Goal: Task Accomplishment & Management: Complete application form

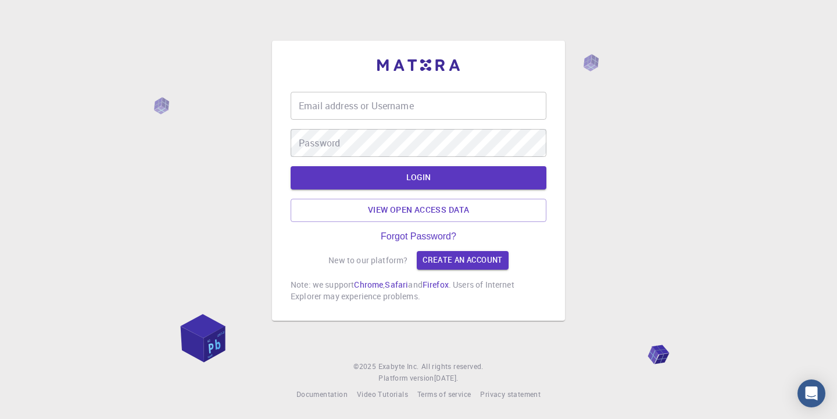
click at [331, 99] on div "Email address or Username Email address or Username" at bounding box center [419, 106] width 256 height 28
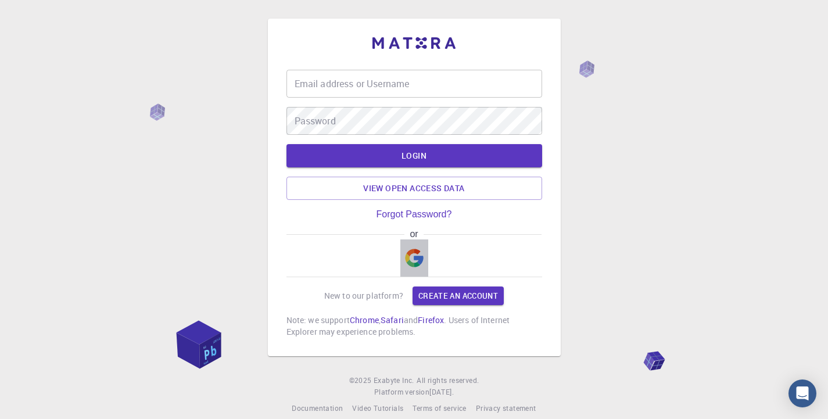
click at [417, 250] on img "button" at bounding box center [414, 258] width 19 height 19
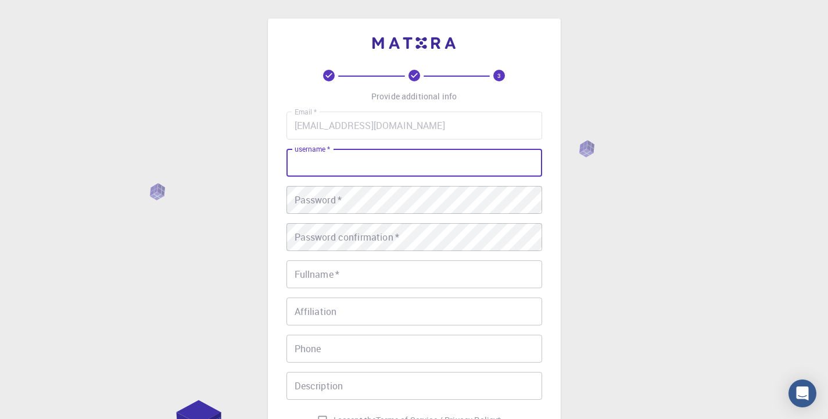
click at [403, 160] on input "username   *" at bounding box center [415, 163] width 256 height 28
type input "saima"
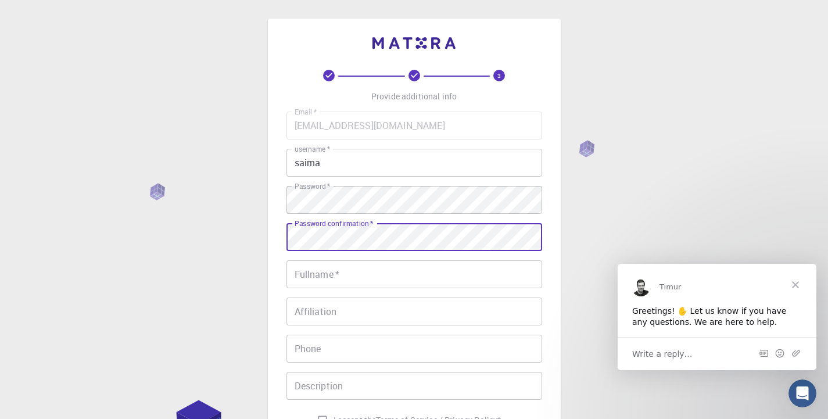
click at [408, 274] on input "Fullname   *" at bounding box center [415, 274] width 256 height 28
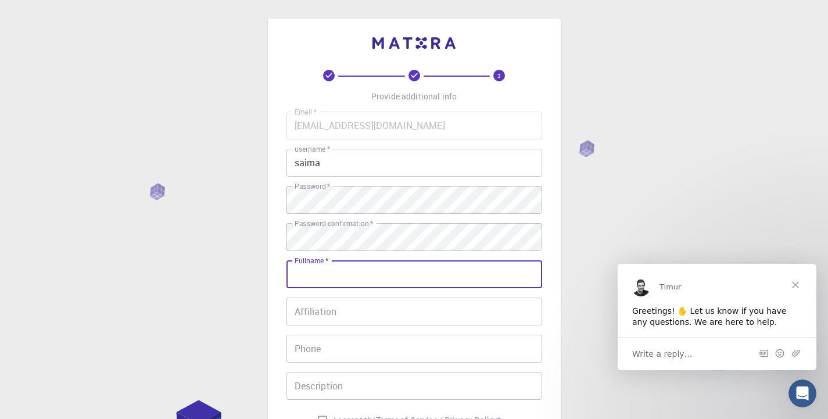
type input "[PERSON_NAME]"
type input "0813368694"
click at [408, 309] on input "Affiliation" at bounding box center [415, 312] width 256 height 28
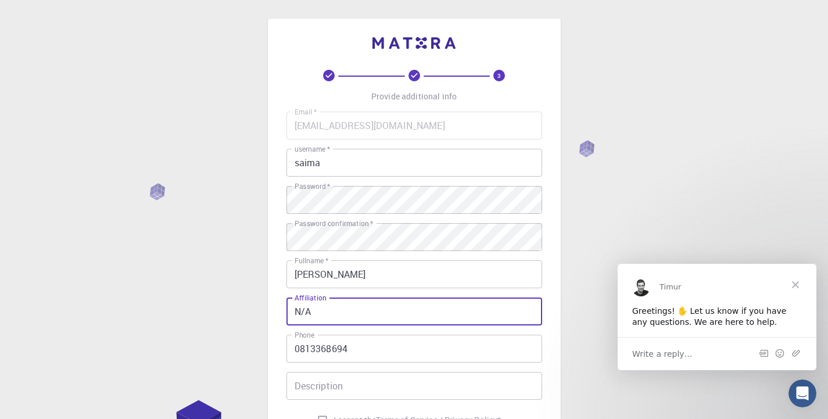
type input "N/A"
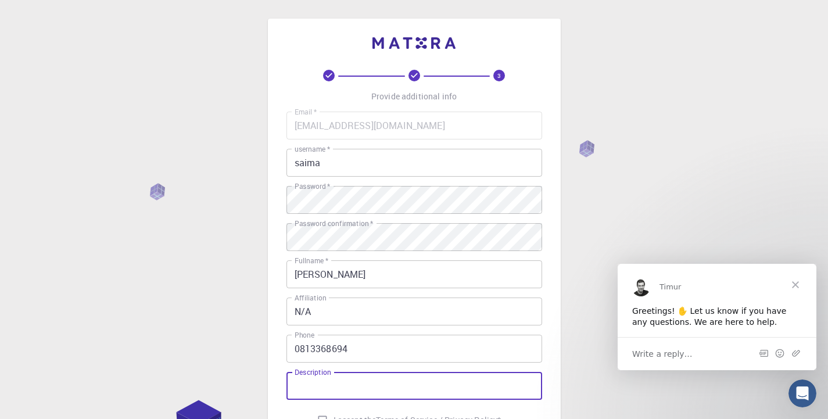
click at [406, 376] on input "Description" at bounding box center [415, 386] width 256 height 28
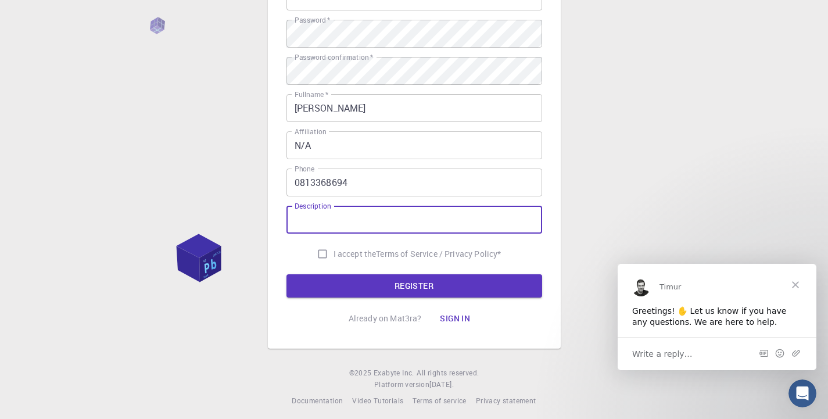
scroll to position [173, 0]
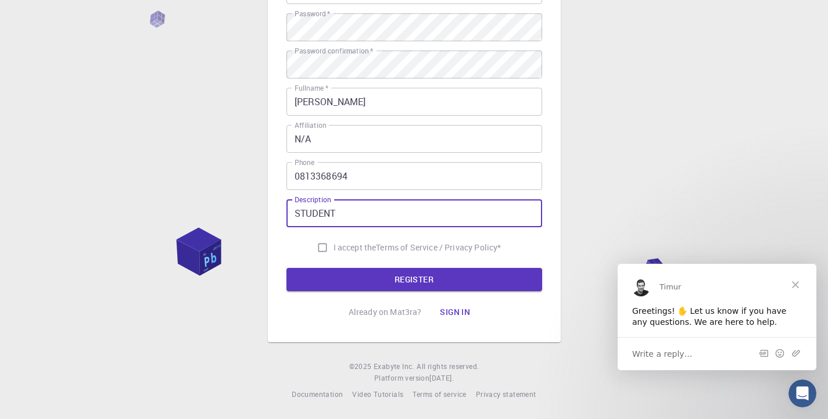
type input "STUDENT"
click at [320, 245] on input "I accept the Terms of Service / Privacy Policy *" at bounding box center [323, 248] width 22 height 22
checkbox input "true"
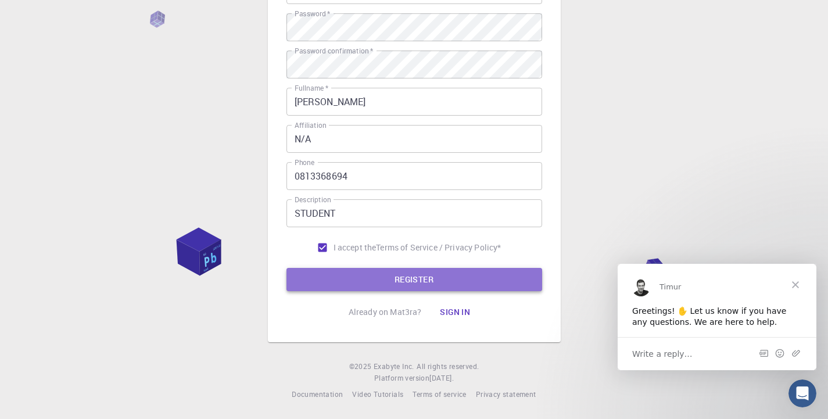
click at [407, 280] on button "REGISTER" at bounding box center [415, 279] width 256 height 23
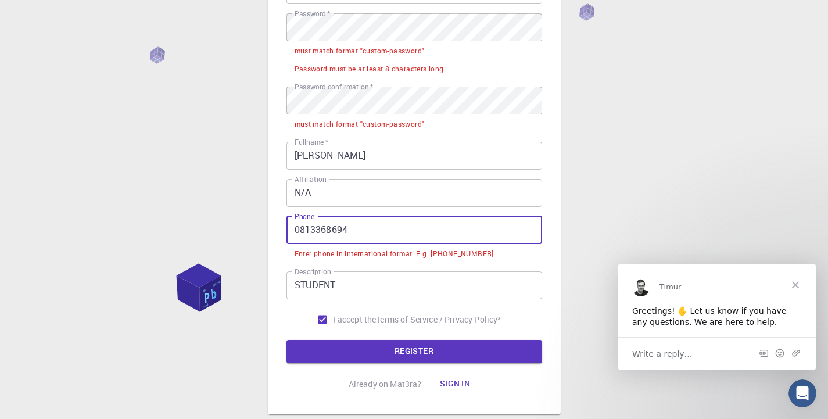
click at [292, 231] on input "0813368694" at bounding box center [415, 230] width 256 height 28
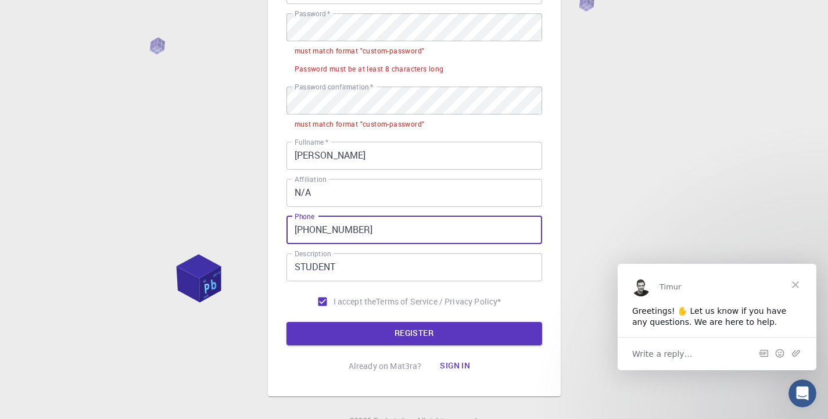
click at [320, 228] on input "[PHONE_NUMBER]" at bounding box center [415, 230] width 256 height 28
type input "[PHONE_NUMBER]"
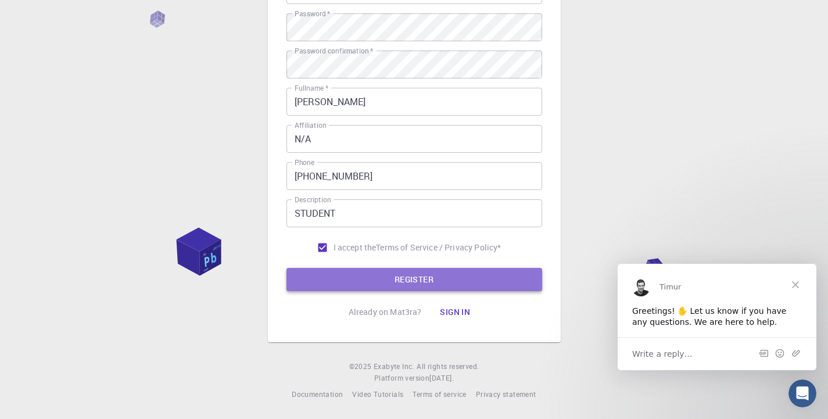
click at [389, 273] on button "REGISTER" at bounding box center [415, 279] width 256 height 23
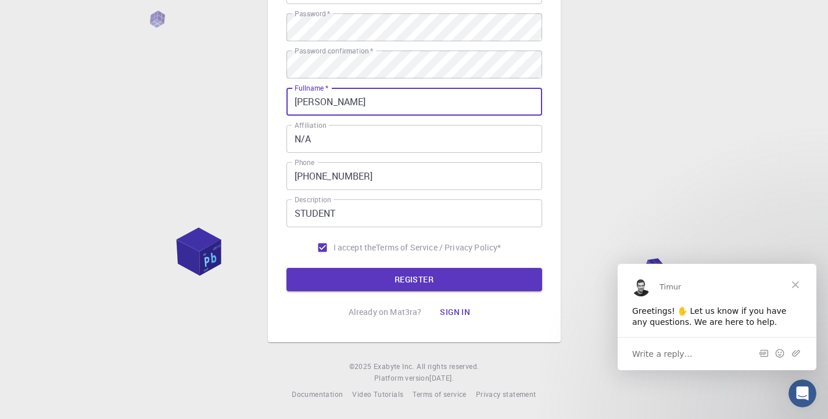
click at [417, 108] on input "[PERSON_NAME]" at bounding box center [415, 102] width 256 height 28
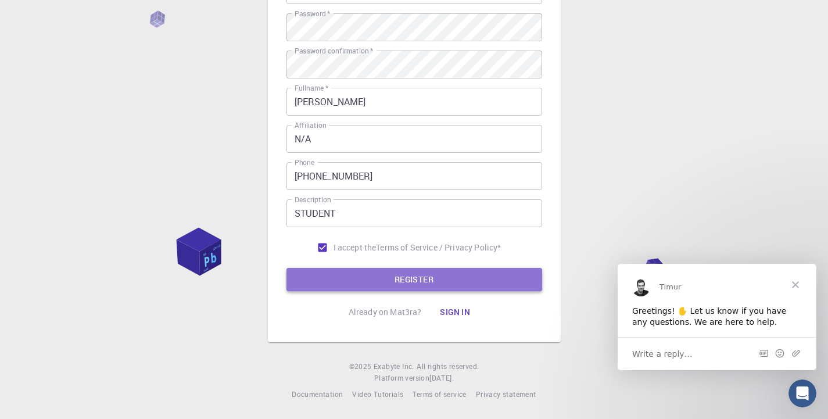
click at [414, 277] on button "REGISTER" at bounding box center [415, 279] width 256 height 23
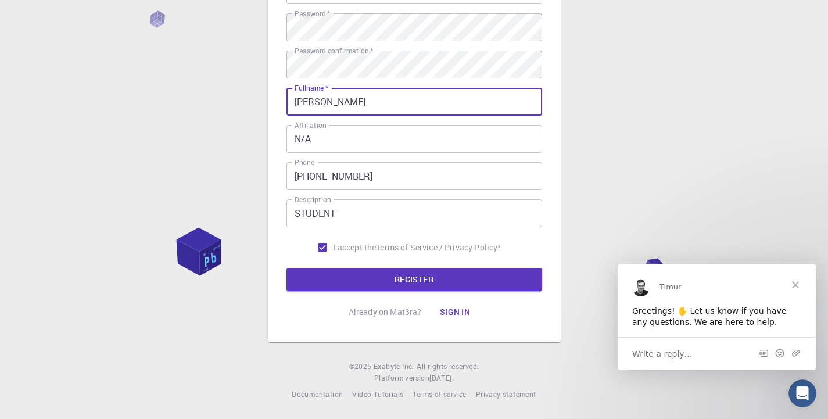
click at [386, 99] on input "[PERSON_NAME]" at bounding box center [415, 102] width 256 height 28
type input "S"
click at [421, 276] on button "REGISTER" at bounding box center [415, 279] width 256 height 23
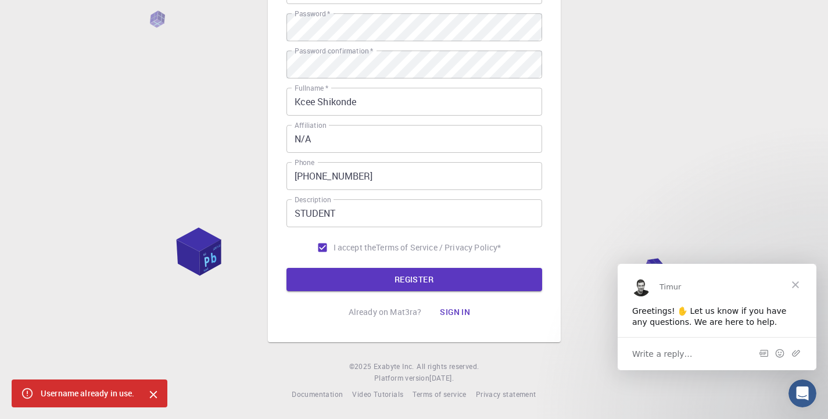
click at [318, 104] on input "Kcee Shikonde" at bounding box center [415, 102] width 256 height 28
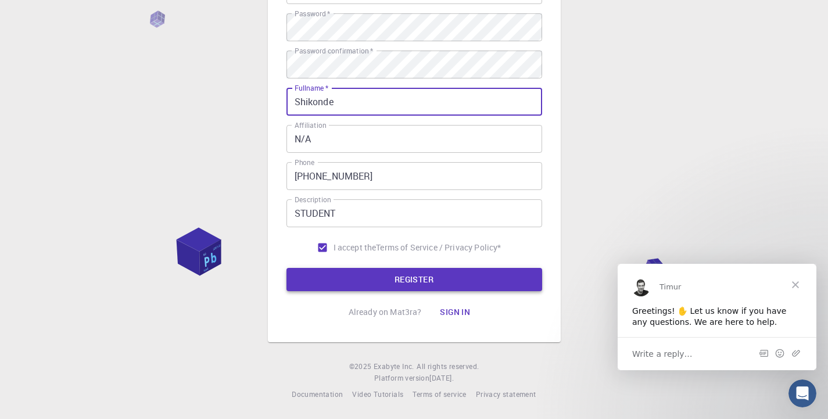
type input "Shikonde"
click at [356, 279] on button "REGISTER" at bounding box center [415, 279] width 256 height 23
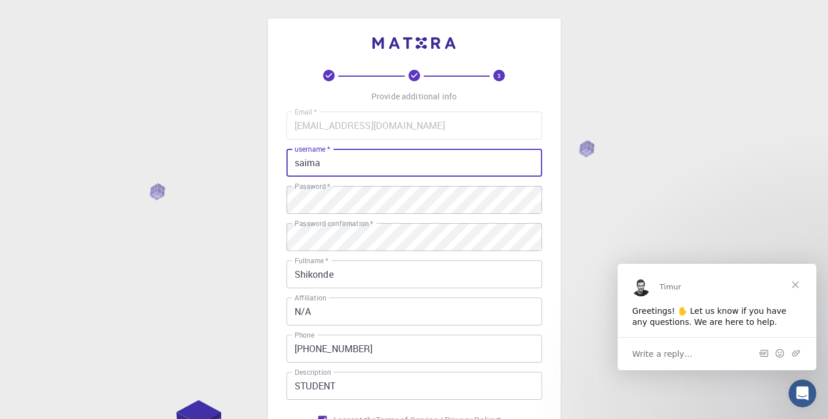
click at [349, 159] on input "saima" at bounding box center [415, 163] width 256 height 28
type input "s"
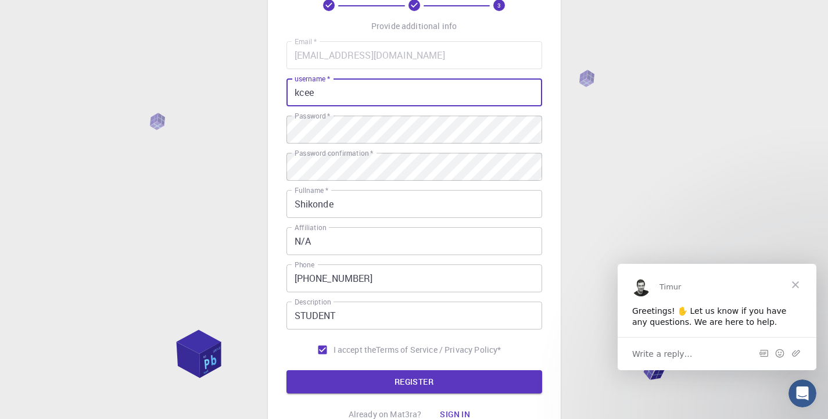
scroll to position [173, 0]
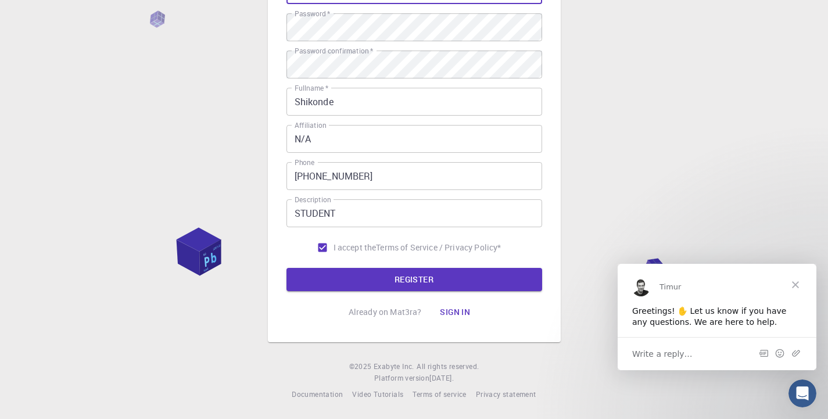
click at [357, 103] on input "Shikonde" at bounding box center [415, 102] width 256 height 28
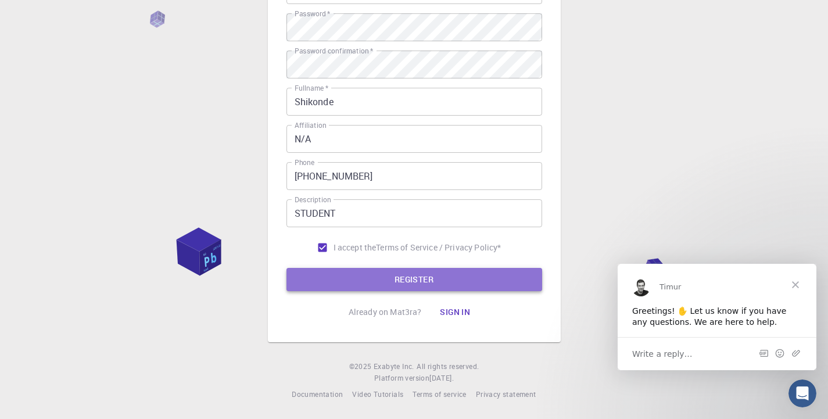
click at [394, 280] on button "REGISTER" at bounding box center [415, 279] width 256 height 23
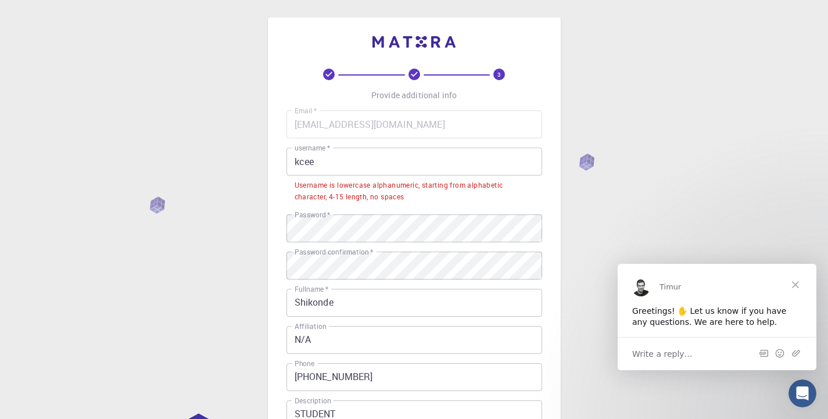
scroll to position [0, 0]
click at [352, 169] on input "kcee" at bounding box center [415, 163] width 256 height 28
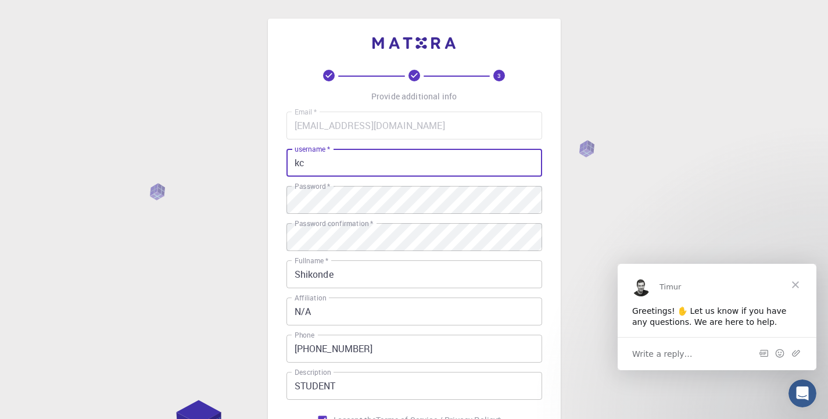
type input "k"
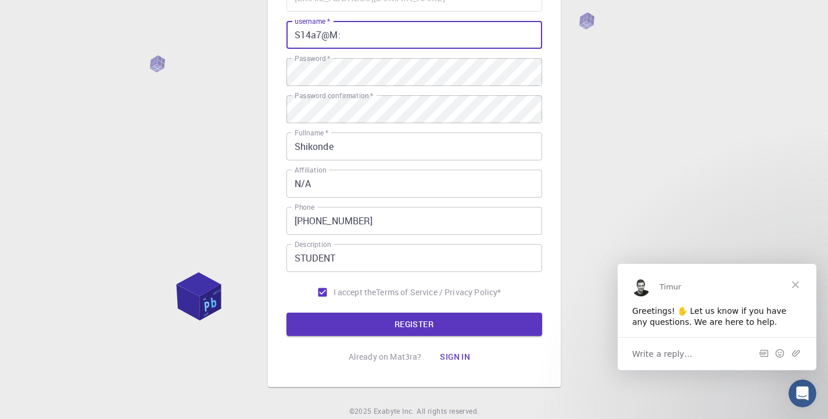
scroll to position [173, 0]
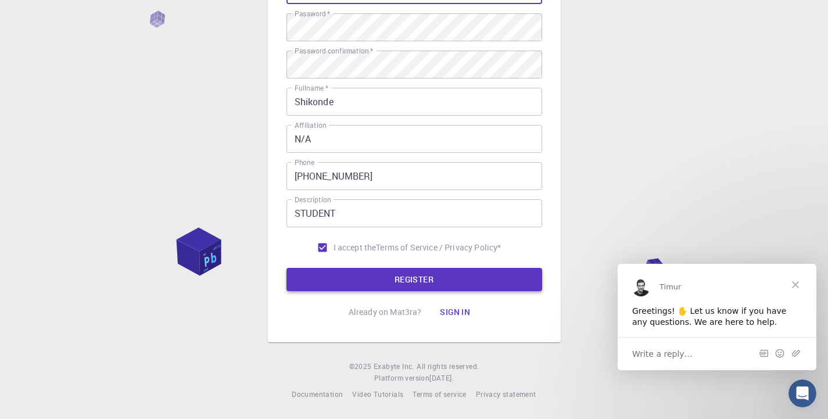
click at [398, 271] on button "REGISTER" at bounding box center [415, 279] width 256 height 23
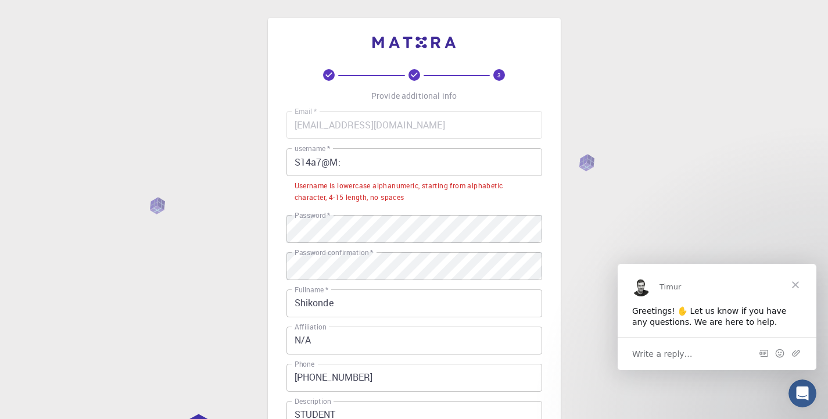
scroll to position [0, 0]
click at [301, 162] on input "S14a7@M:" at bounding box center [415, 163] width 256 height 28
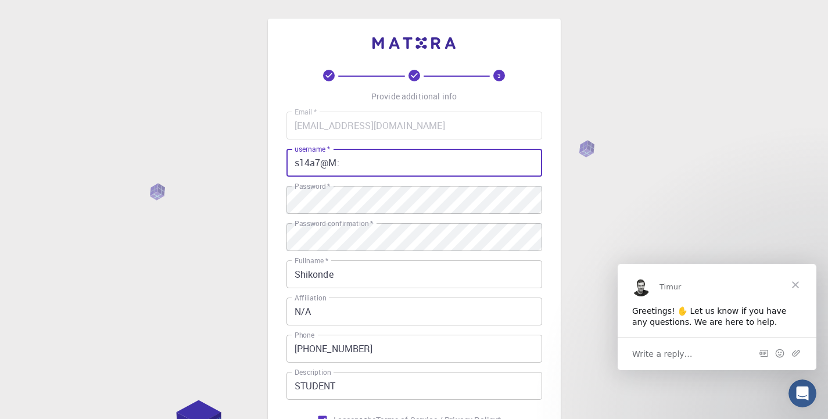
click at [336, 162] on input "s14a7@M:" at bounding box center [415, 163] width 256 height 28
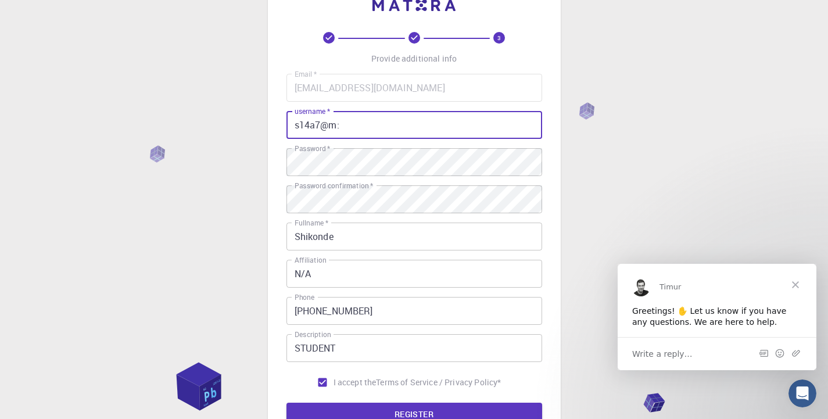
scroll to position [173, 0]
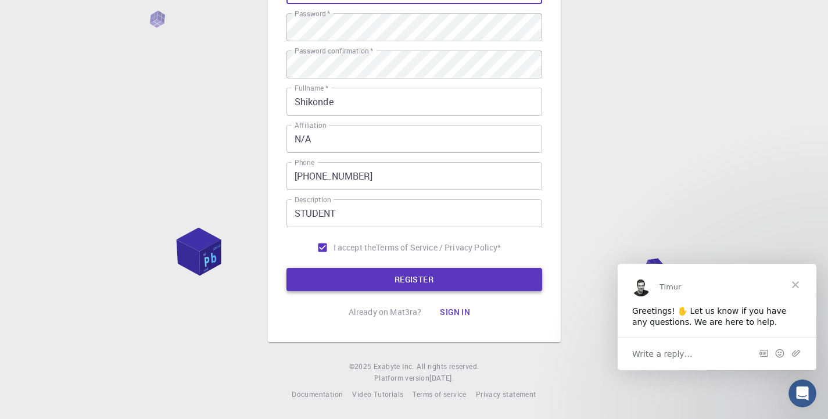
click at [411, 281] on button "REGISTER" at bounding box center [415, 279] width 256 height 23
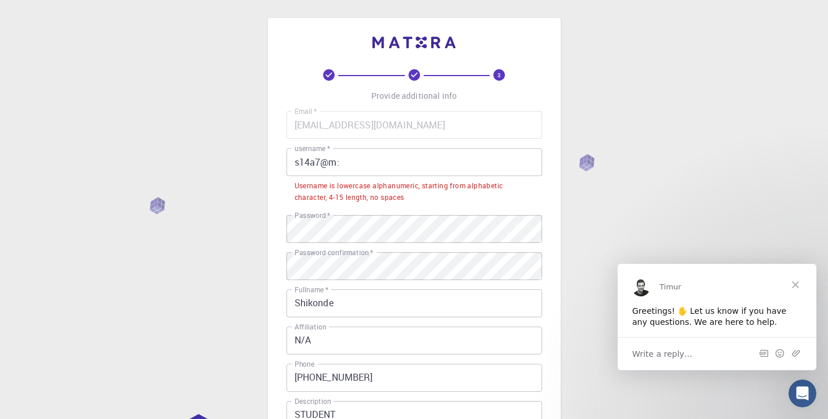
scroll to position [0, 0]
click at [355, 167] on input "s14a7@m:" at bounding box center [415, 163] width 256 height 28
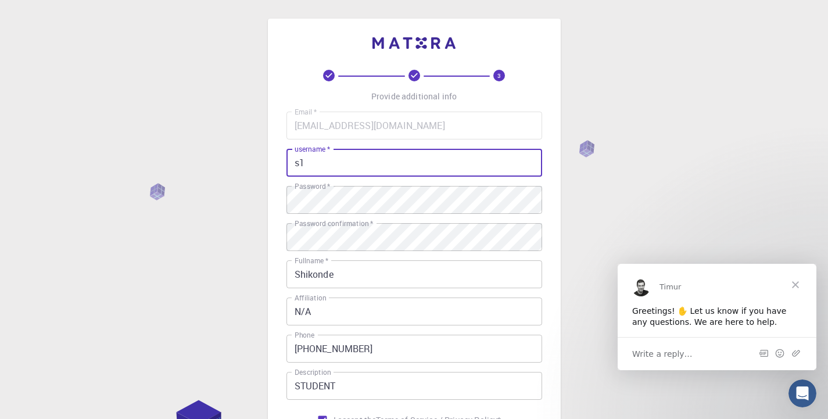
type input "s"
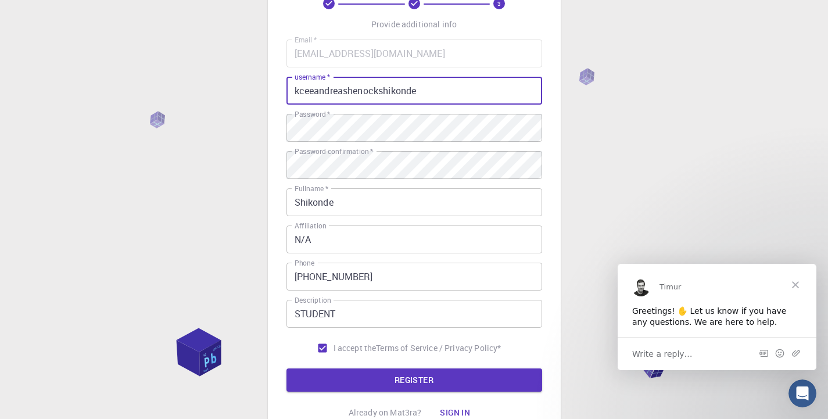
scroll to position [173, 0]
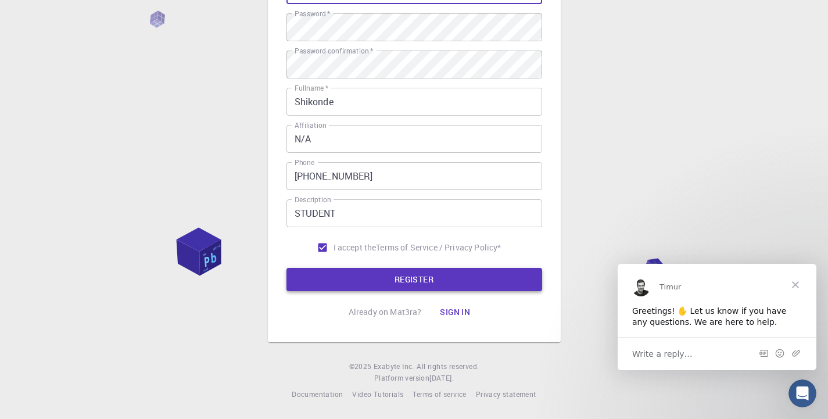
type input "kceeandreashenockshikonde"
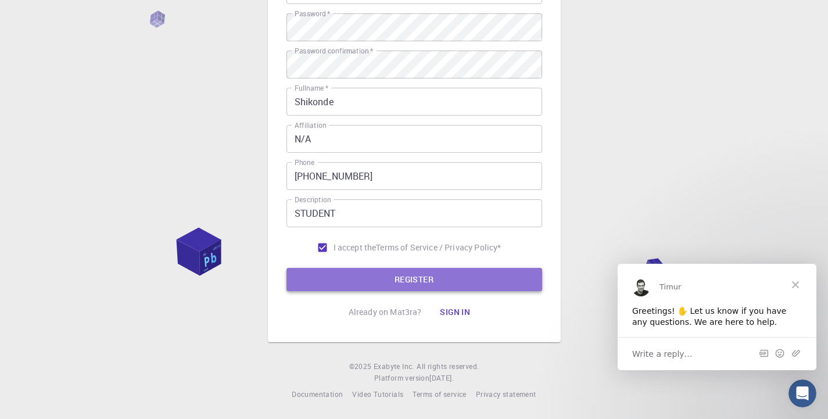
click at [417, 279] on button "REGISTER" at bounding box center [415, 279] width 256 height 23
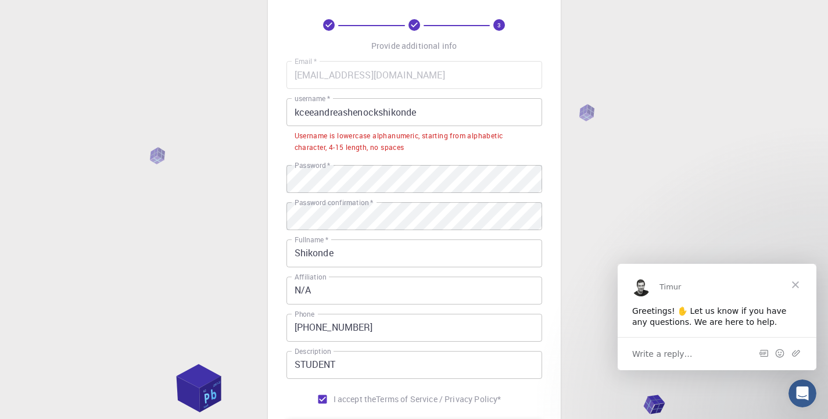
scroll to position [0, 0]
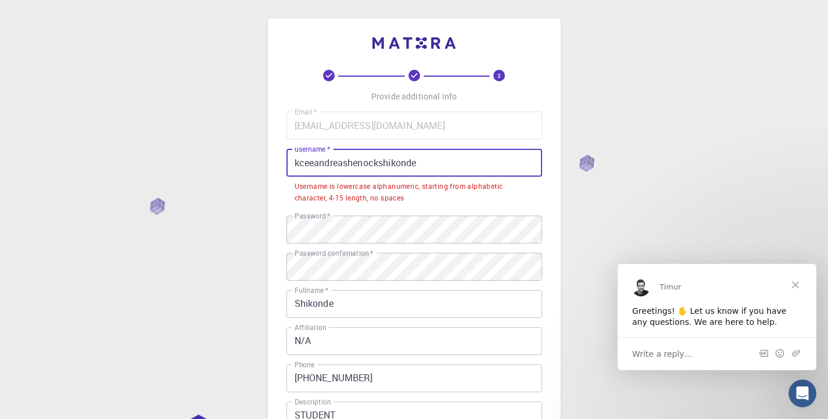
click at [442, 164] on input "kceeandreashenockshikonde" at bounding box center [415, 163] width 256 height 28
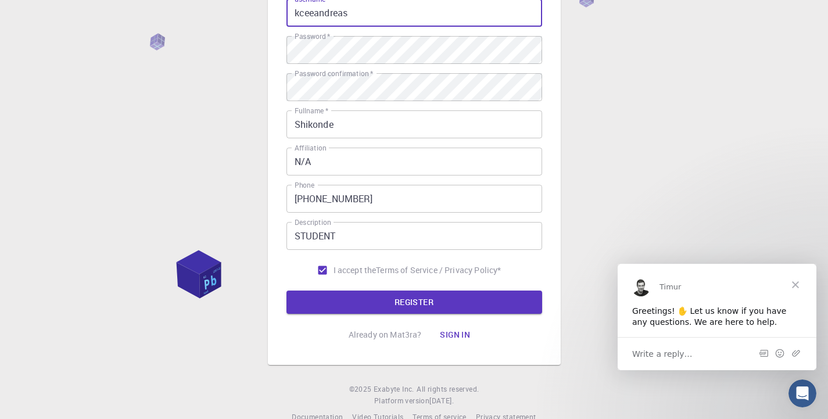
scroll to position [173, 0]
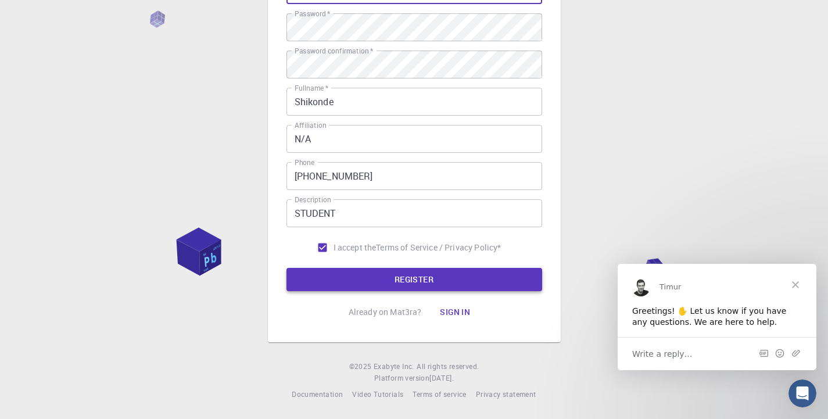
type input "kceeandreas"
click at [462, 269] on button "REGISTER" at bounding box center [415, 279] width 256 height 23
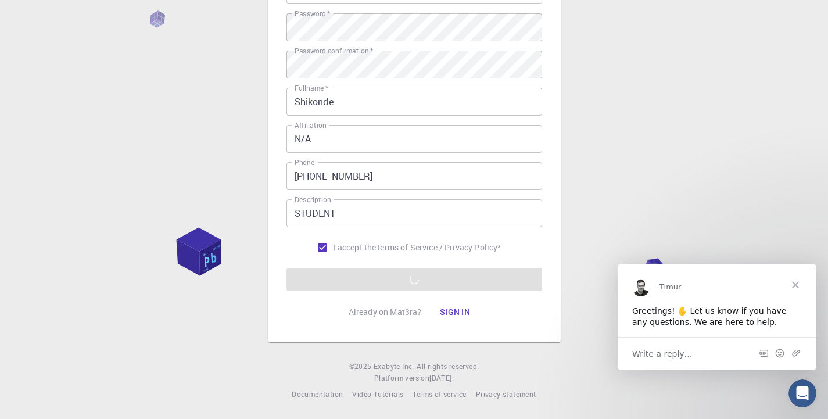
click at [699, 362] on div "Write a reply…" at bounding box center [717, 353] width 199 height 33
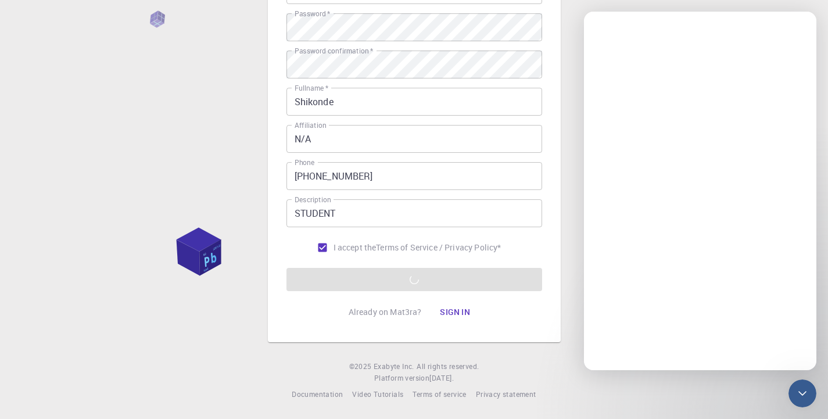
scroll to position [0, 0]
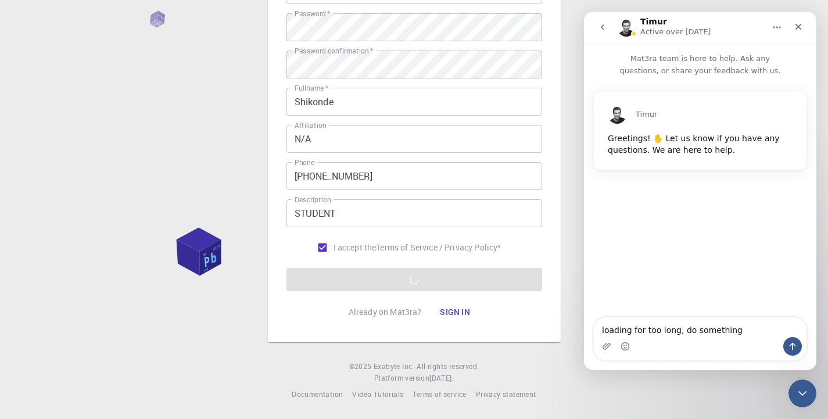
type textarea "loading for too long, do something"
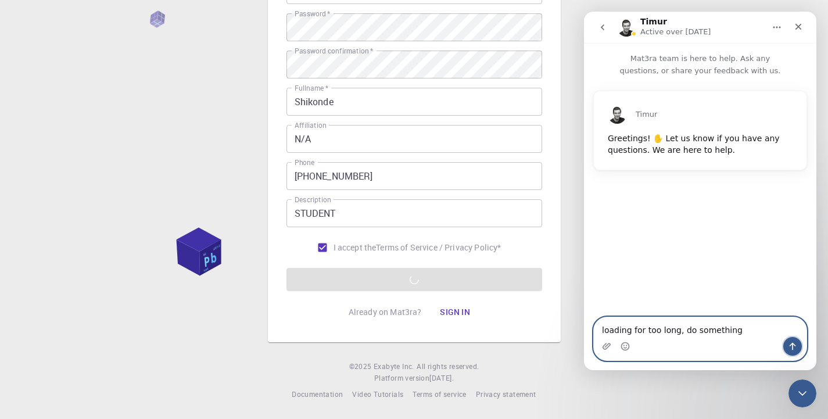
click at [790, 349] on icon "Send a message…" at bounding box center [792, 346] width 9 height 9
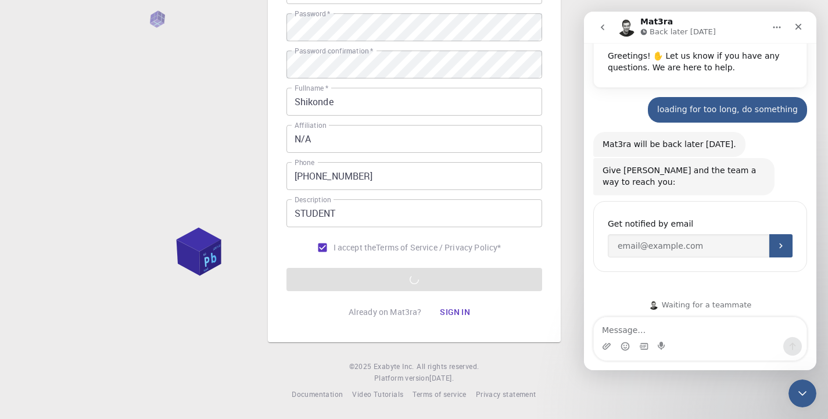
scroll to position [76, 0]
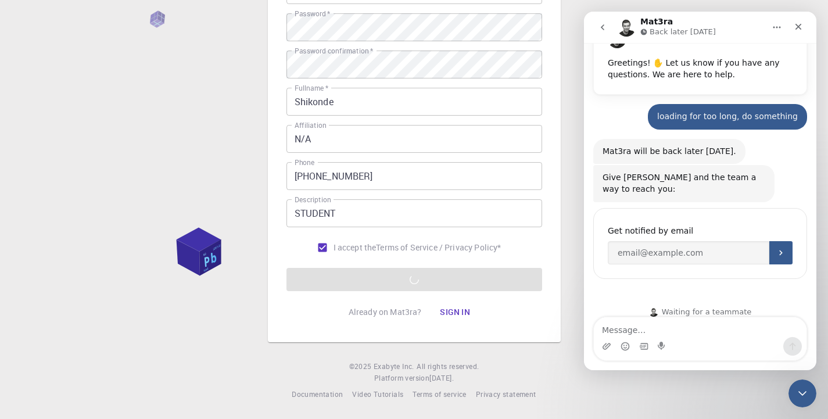
click at [591, 249] on div "Timur Greetings! ✋ Let us know if you have any questions. We are here to help. …" at bounding box center [700, 149] width 232 height 296
click at [807, 386] on icon "Close Intercom Messenger" at bounding box center [801, 392] width 14 height 14
click at [807, 386] on div "Close Intercom Messenger" at bounding box center [801, 392] width 28 height 28
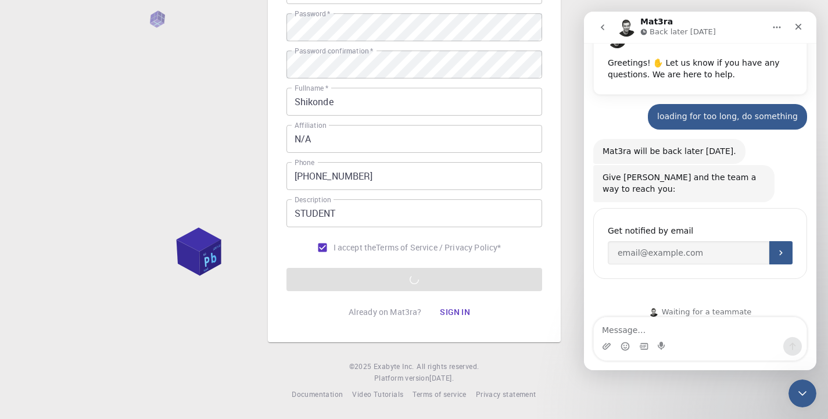
click at [496, 285] on form "Email   * [EMAIL_ADDRESS][DOMAIN_NAME] Email   * username   * kceeandreas usern…" at bounding box center [415, 115] width 256 height 352
click at [482, 291] on form "Email   * [EMAIL_ADDRESS][DOMAIN_NAME] Email   * username   * kceeandreas usern…" at bounding box center [415, 115] width 256 height 352
drag, startPoint x: 349, startPoint y: 312, endPoint x: 413, endPoint y: 316, distance: 63.5
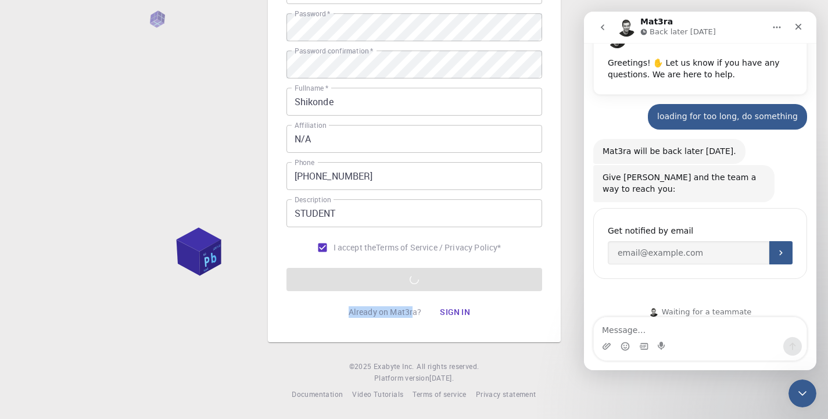
click at [413, 316] on p "Already on Mat3ra?" at bounding box center [385, 312] width 73 height 12
click at [420, 316] on p "Already on Mat3ra?" at bounding box center [385, 312] width 73 height 12
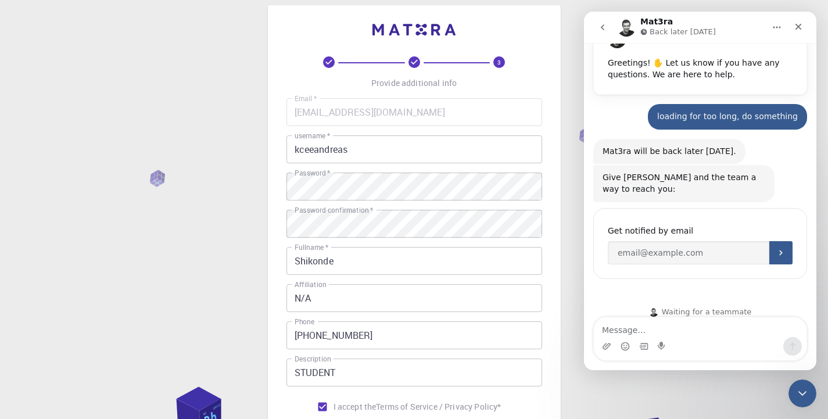
scroll to position [0, 0]
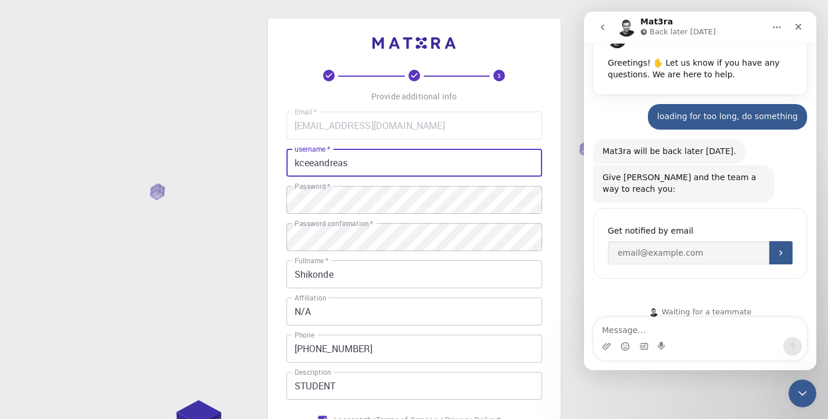
click at [364, 170] on input "kceeandreas" at bounding box center [415, 163] width 256 height 28
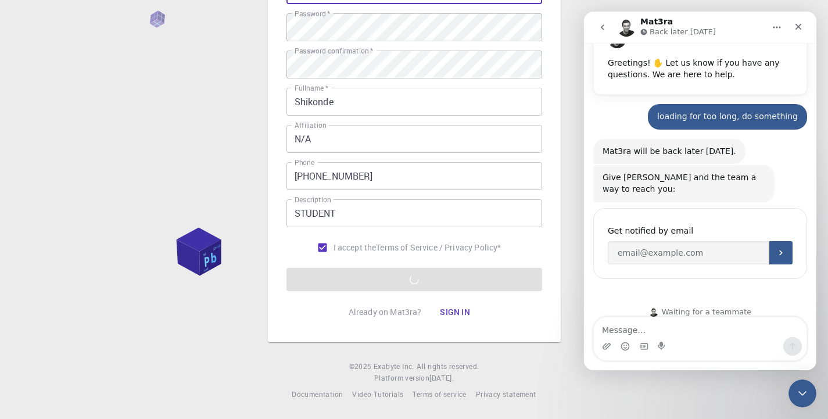
click at [380, 181] on input "[PHONE_NUMBER]" at bounding box center [415, 176] width 256 height 28
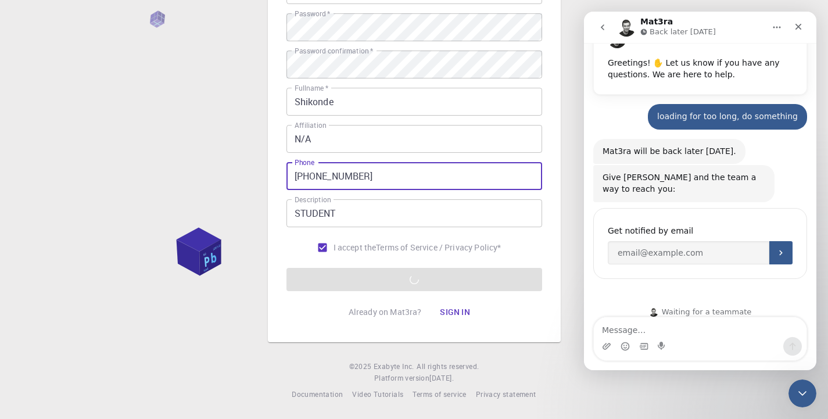
click at [380, 181] on input "[PHONE_NUMBER]" at bounding box center [415, 176] width 256 height 28
click at [385, 185] on input "[PHONE_NUMBER]" at bounding box center [415, 176] width 256 height 28
click at [395, 278] on form "Email   * [EMAIL_ADDRESS][DOMAIN_NAME] Email   * username   * kceeandreas usern…" at bounding box center [415, 115] width 256 height 352
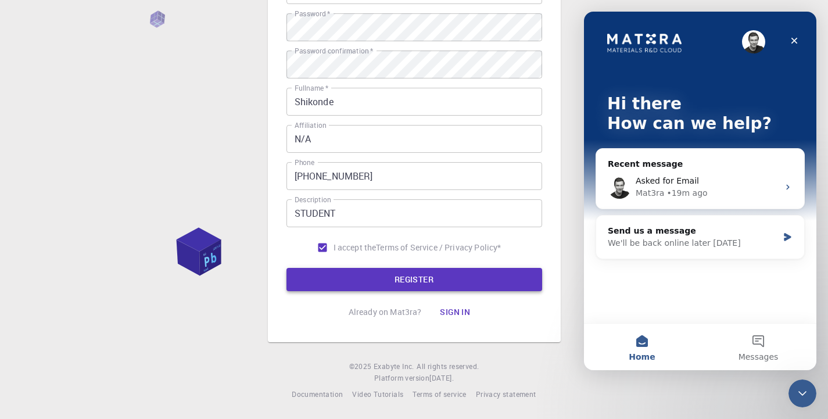
click at [447, 277] on button "REGISTER" at bounding box center [415, 279] width 256 height 23
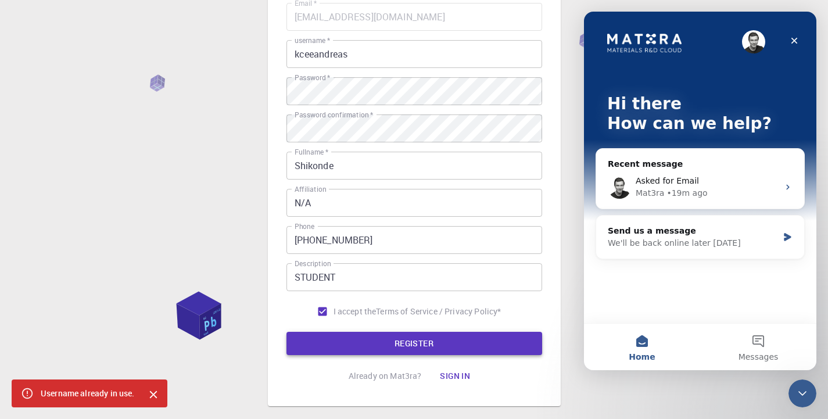
scroll to position [116, 0]
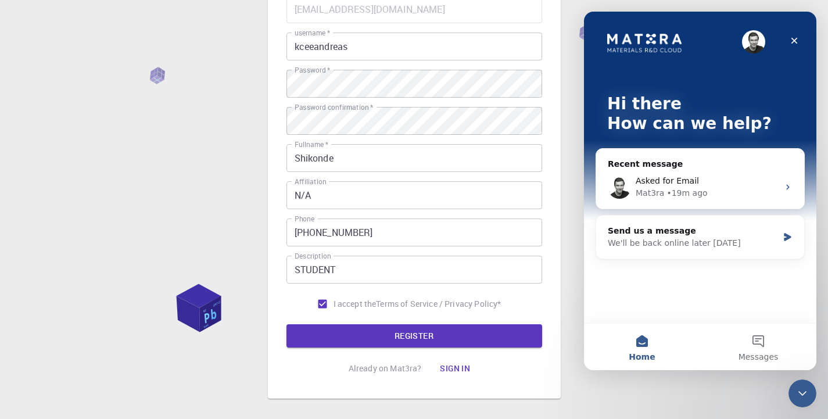
click at [398, 44] on input "kceeandreas" at bounding box center [415, 47] width 256 height 28
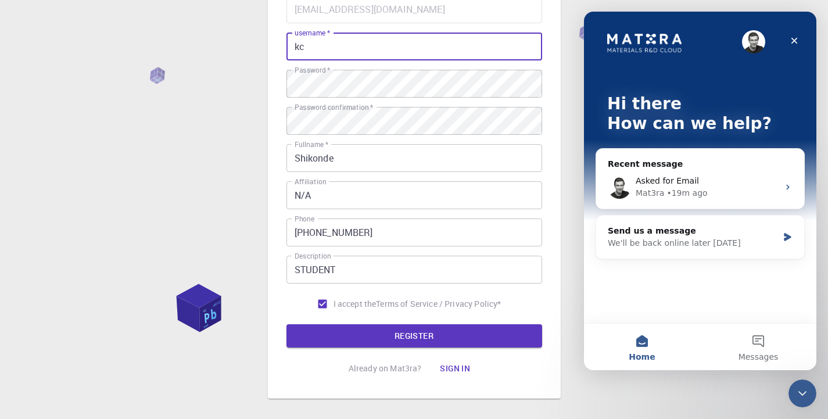
type input "k"
type input "ndapewashikonde"
click at [459, 332] on button "REGISTER" at bounding box center [415, 335] width 256 height 23
